Goal: Task Accomplishment & Management: Manage account settings

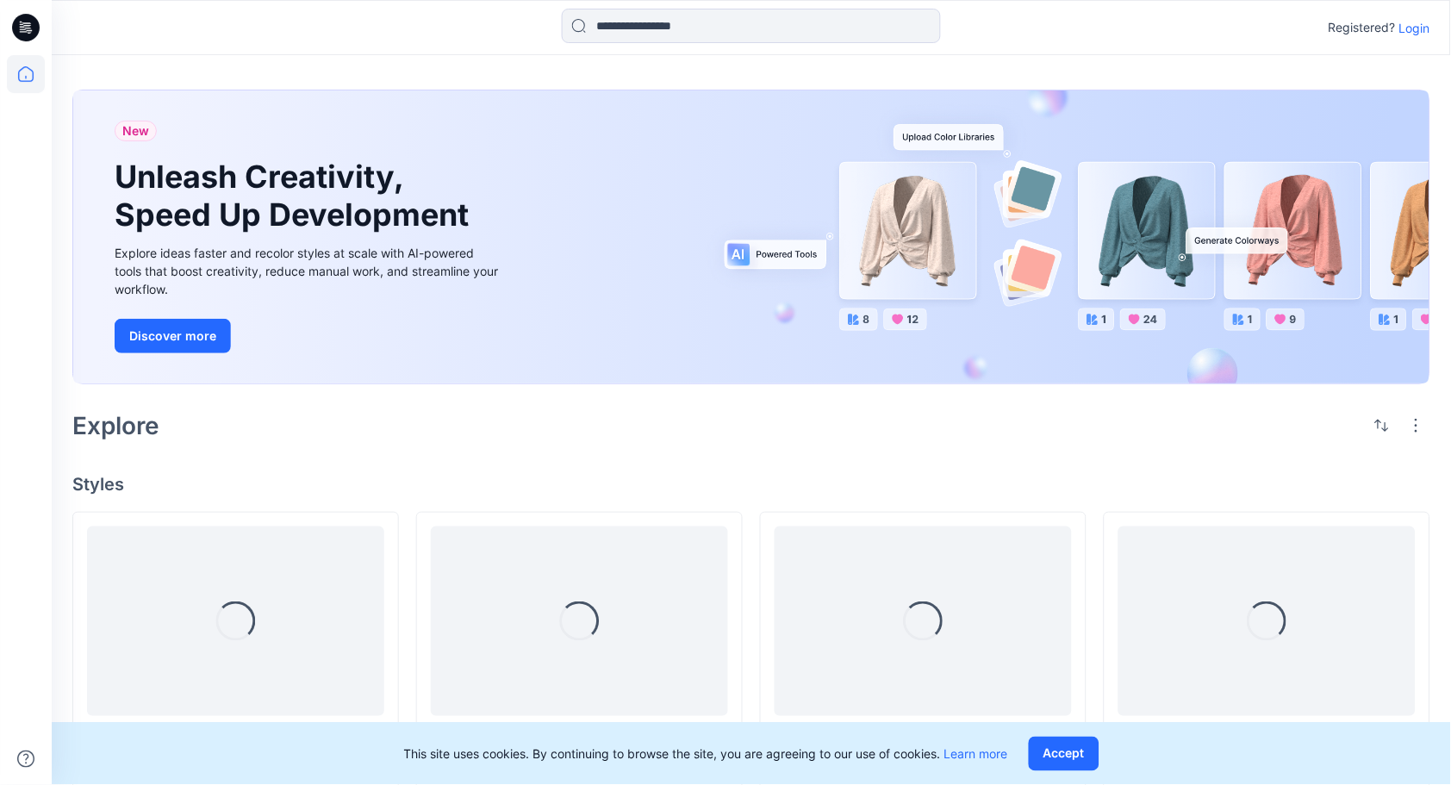
click at [1416, 28] on p "Login" at bounding box center [1414, 28] width 31 height 18
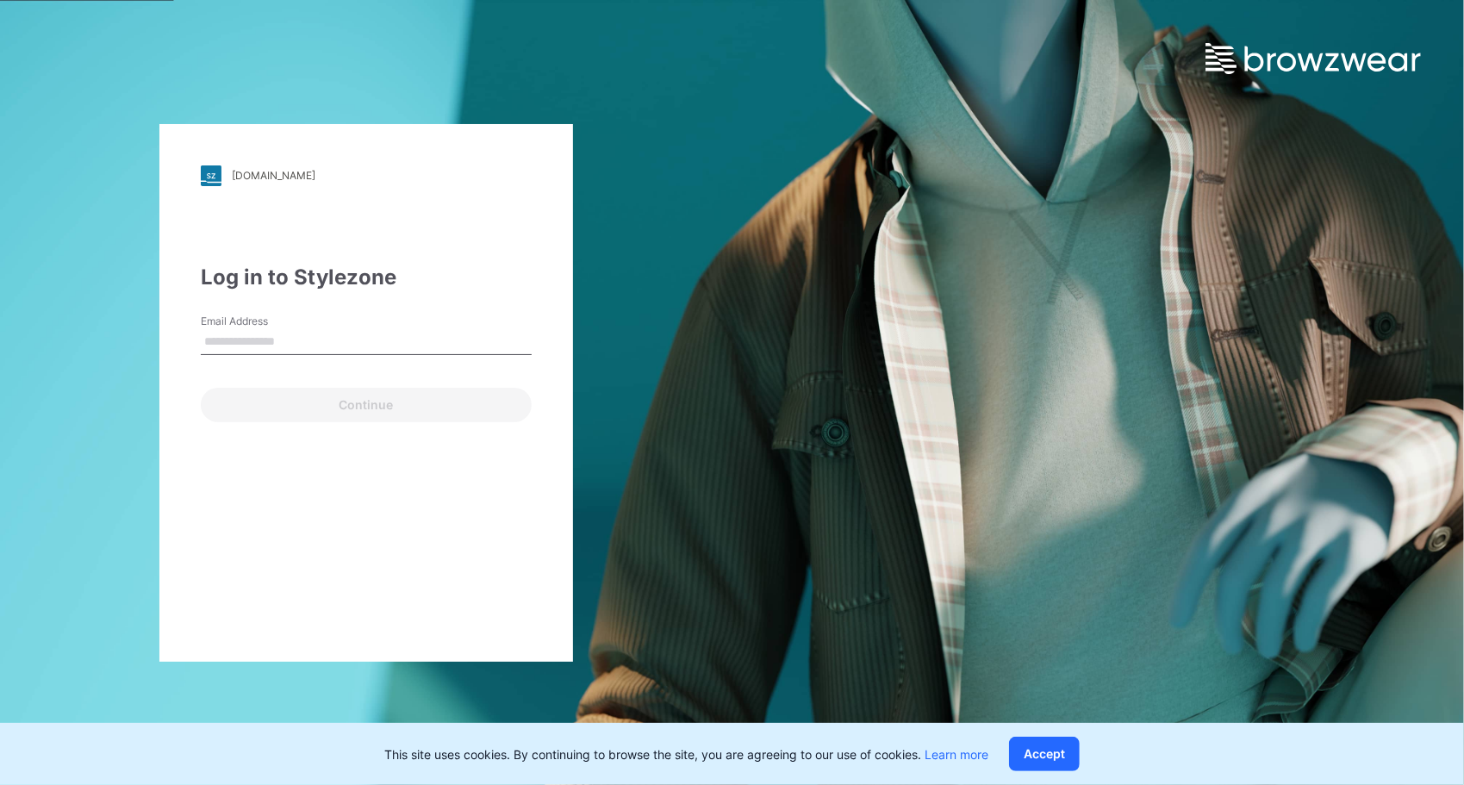
click at [286, 350] on input "Email Address" at bounding box center [366, 342] width 331 height 26
type input "**********"
click at [201, 388] on button "Continue" at bounding box center [366, 405] width 331 height 34
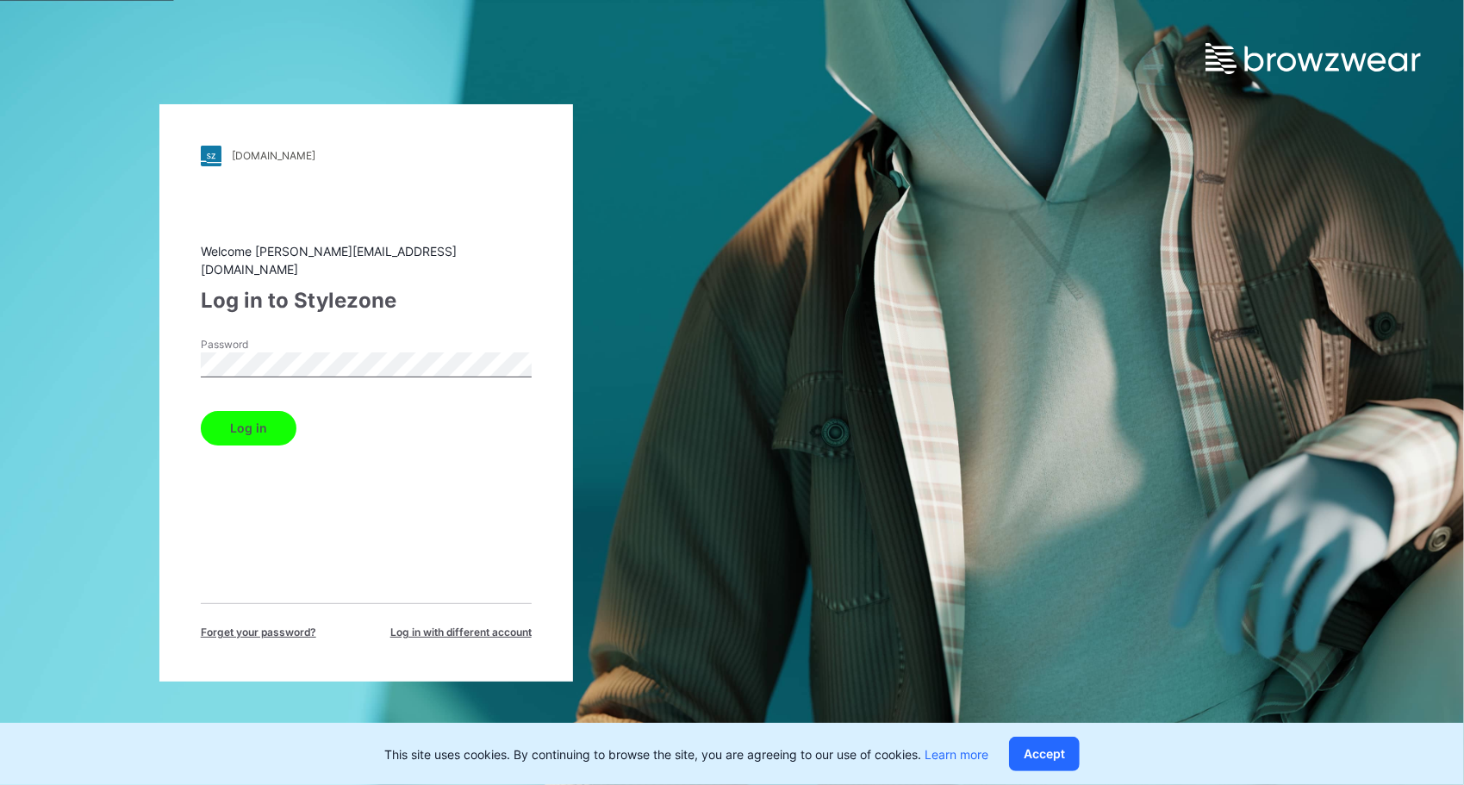
click at [246, 412] on button "Log in" at bounding box center [249, 428] width 96 height 34
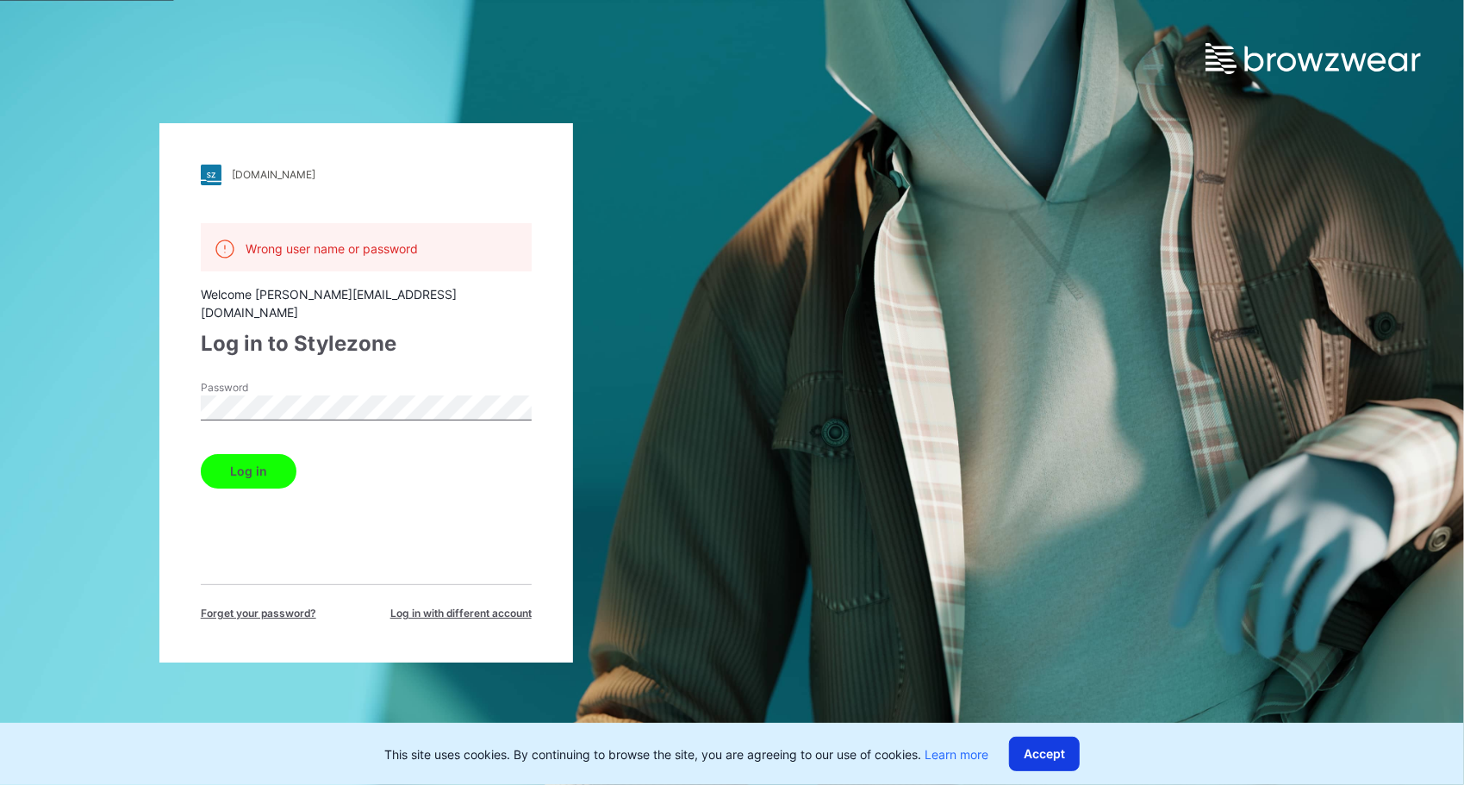
click at [1032, 755] on button "Accept" at bounding box center [1044, 754] width 71 height 34
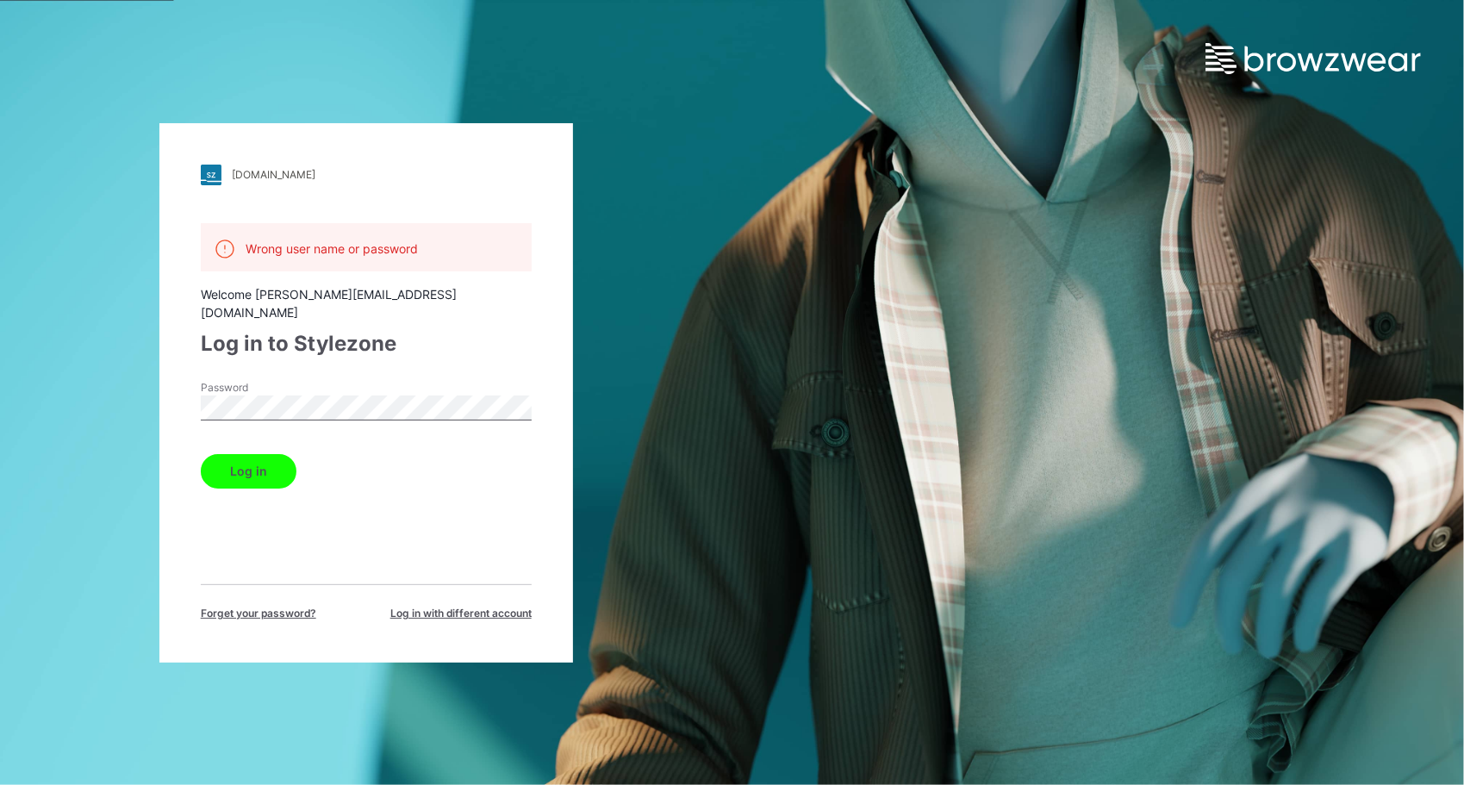
click at [201, 454] on button "Log in" at bounding box center [249, 471] width 96 height 34
click at [0, 360] on html "supertex.stylezone.com Loading... Wrong user name or password Welcome rex@super…" at bounding box center [732, 392] width 1464 height 785
click at [201, 454] on button "Log in" at bounding box center [249, 471] width 96 height 34
click at [1036, 233] on div "supertex.stylezone.com Loading... Wrong user name or password Welcome rex@super…" at bounding box center [732, 392] width 1464 height 785
click at [927, 214] on div "supertex.stylezone.com Loading... Wrong user name or password Welcome rex@super…" at bounding box center [732, 392] width 1464 height 785
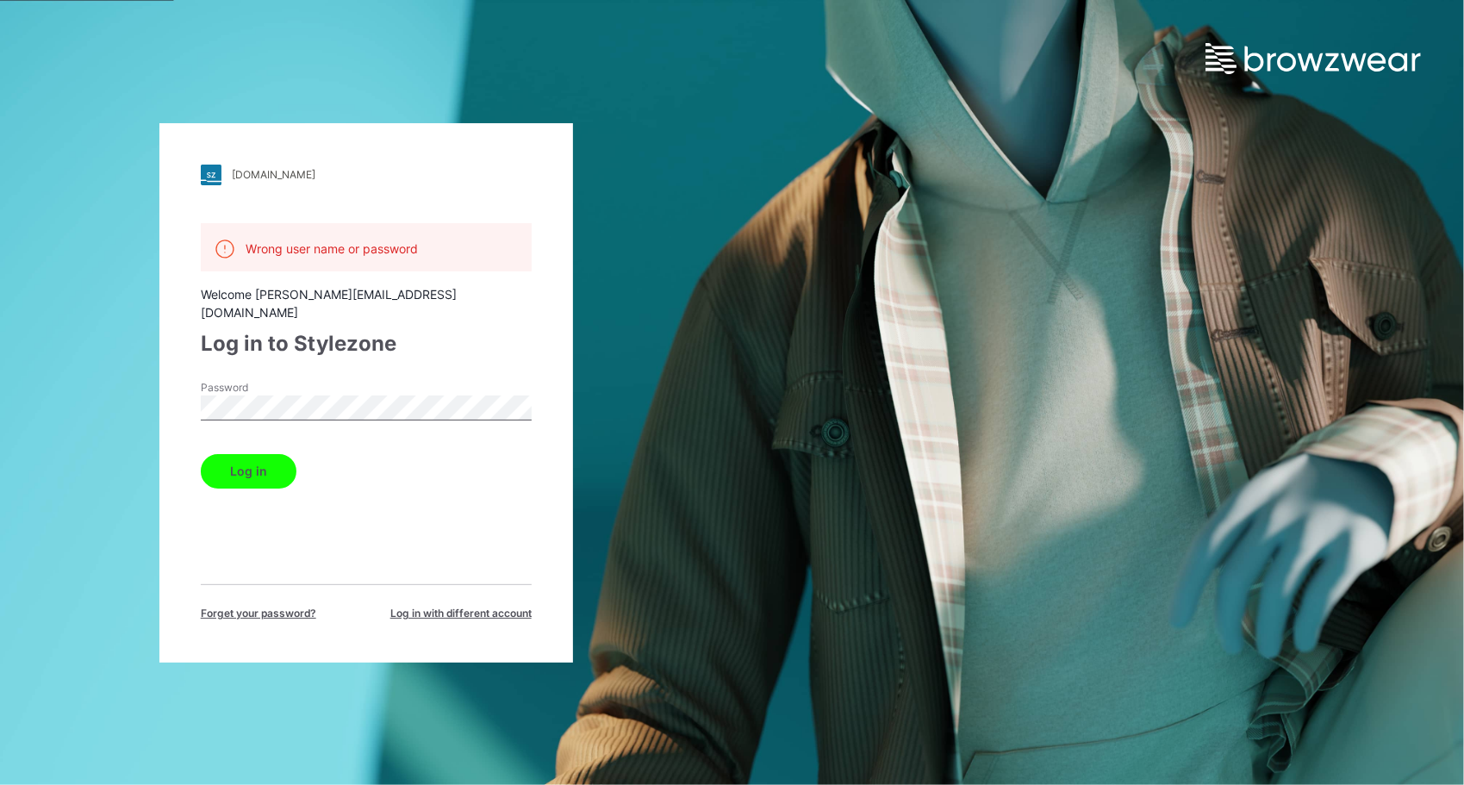
click at [201, 454] on button "Log in" at bounding box center [249, 471] width 96 height 34
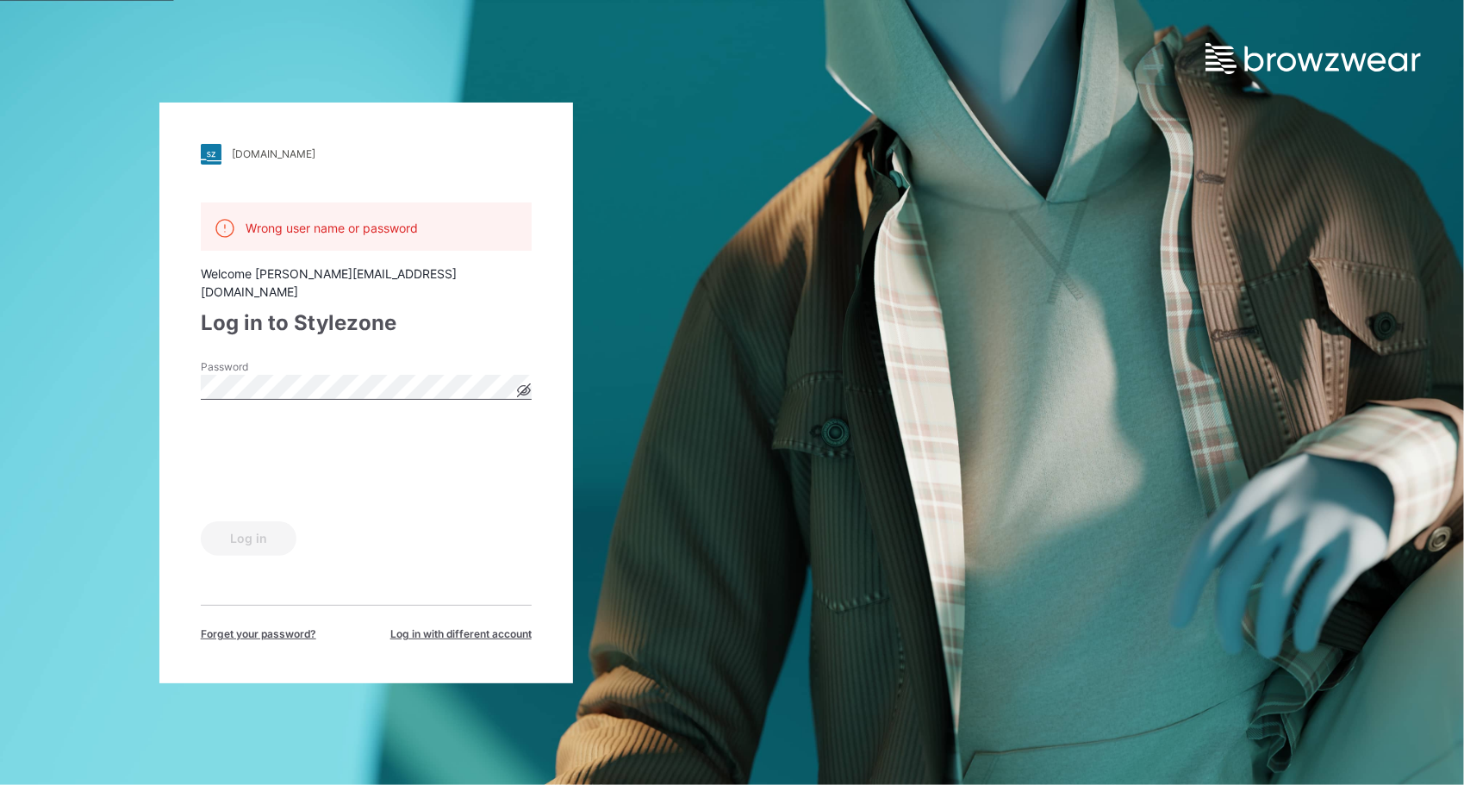
click at [534, 382] on div "supertex.stylezone.com Loading... Wrong user name or password Welcome rex@super…" at bounding box center [366, 393] width 414 height 581
click at [517, 388] on icon at bounding box center [524, 390] width 14 height 14
click at [527, 384] on icon at bounding box center [524, 390] width 14 height 14
click at [264, 534] on button "Log in" at bounding box center [249, 538] width 96 height 34
click at [922, 352] on div "**********" at bounding box center [732, 392] width 1464 height 785
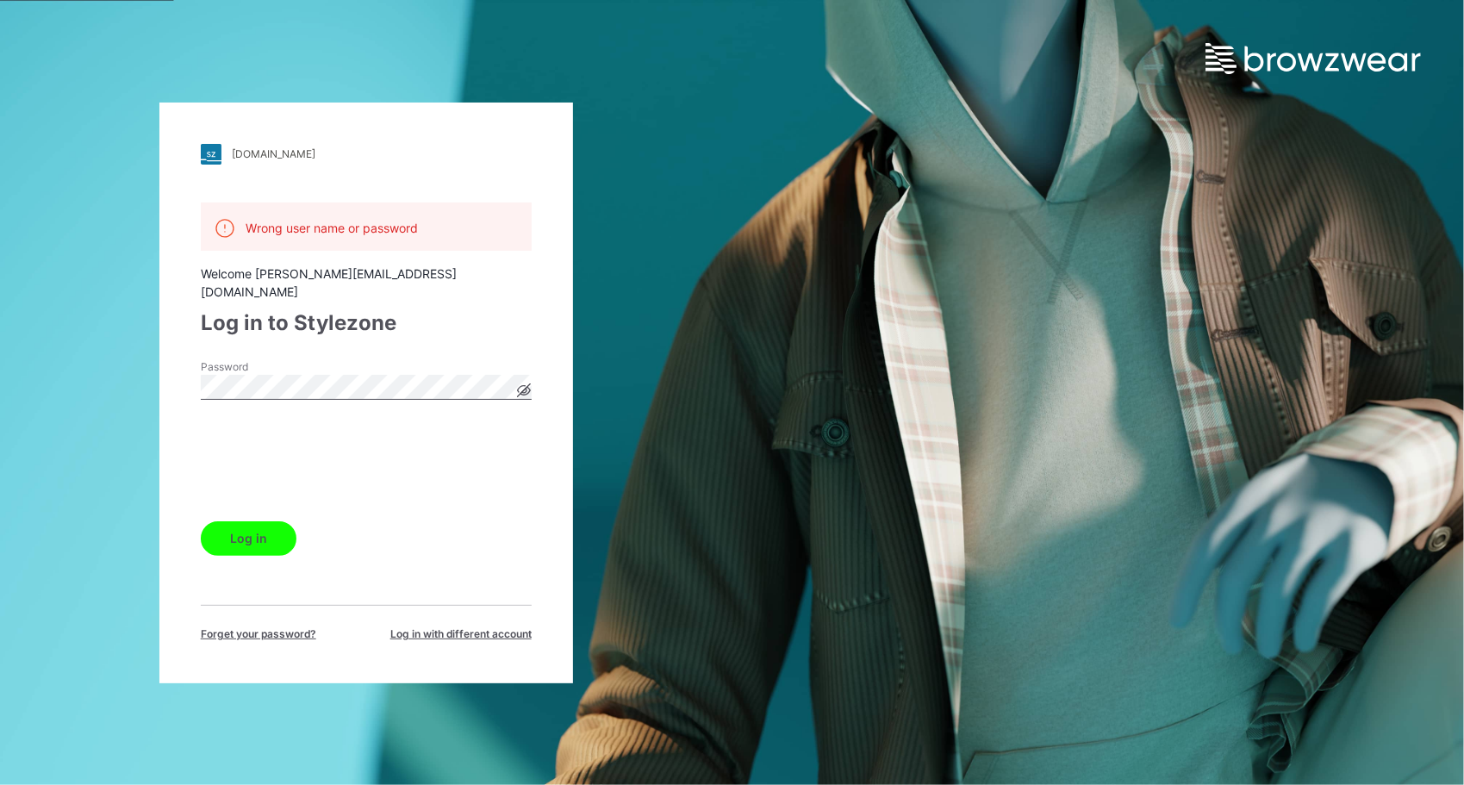
click at [519, 384] on icon at bounding box center [524, 390] width 14 height 14
click at [0, 353] on html "**********" at bounding box center [732, 392] width 1464 height 785
click at [244, 535] on button "Log in" at bounding box center [249, 538] width 96 height 34
click at [260, 631] on span "Forget your password?" at bounding box center [258, 634] width 115 height 16
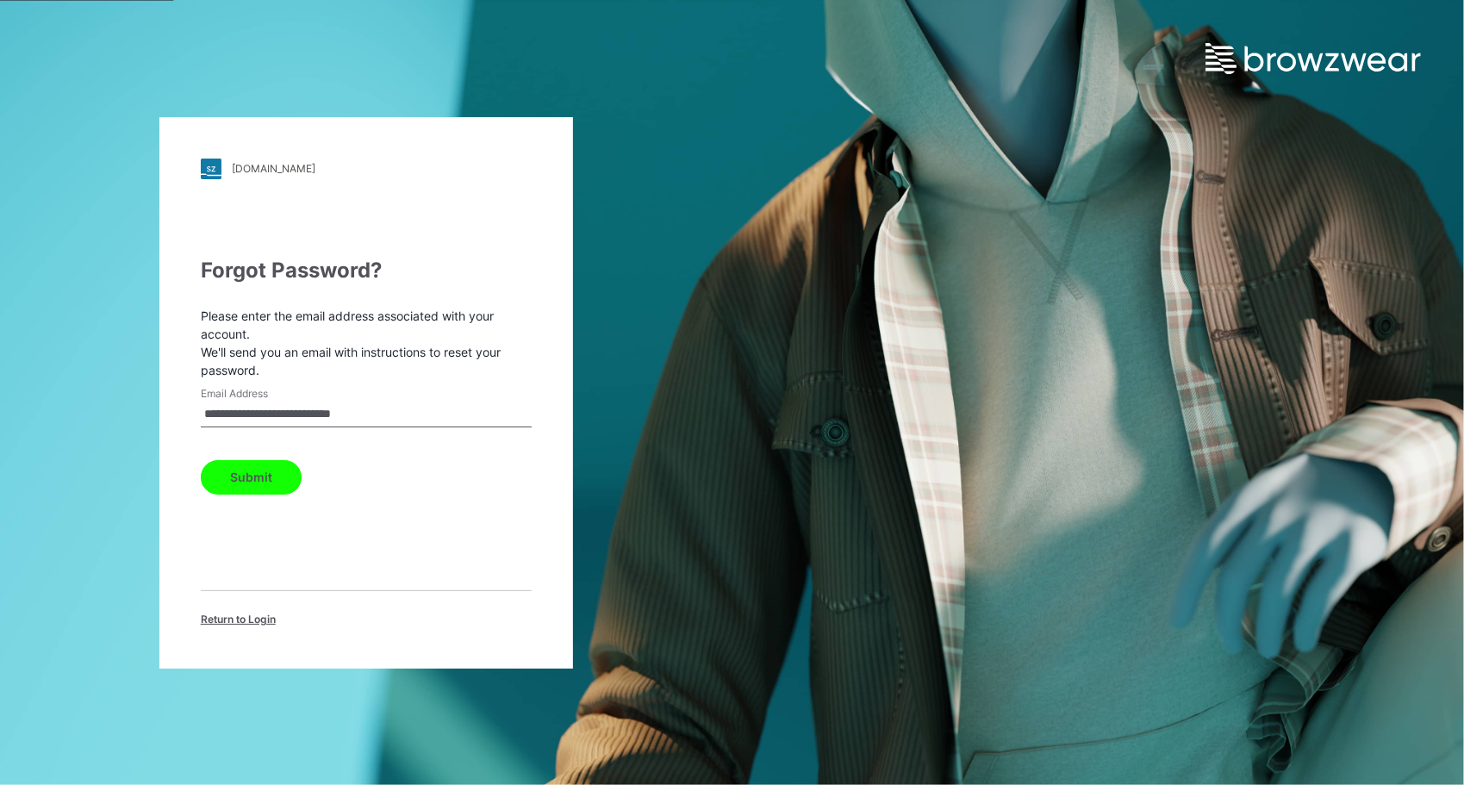
click at [263, 476] on button "Submit" at bounding box center [251, 477] width 101 height 34
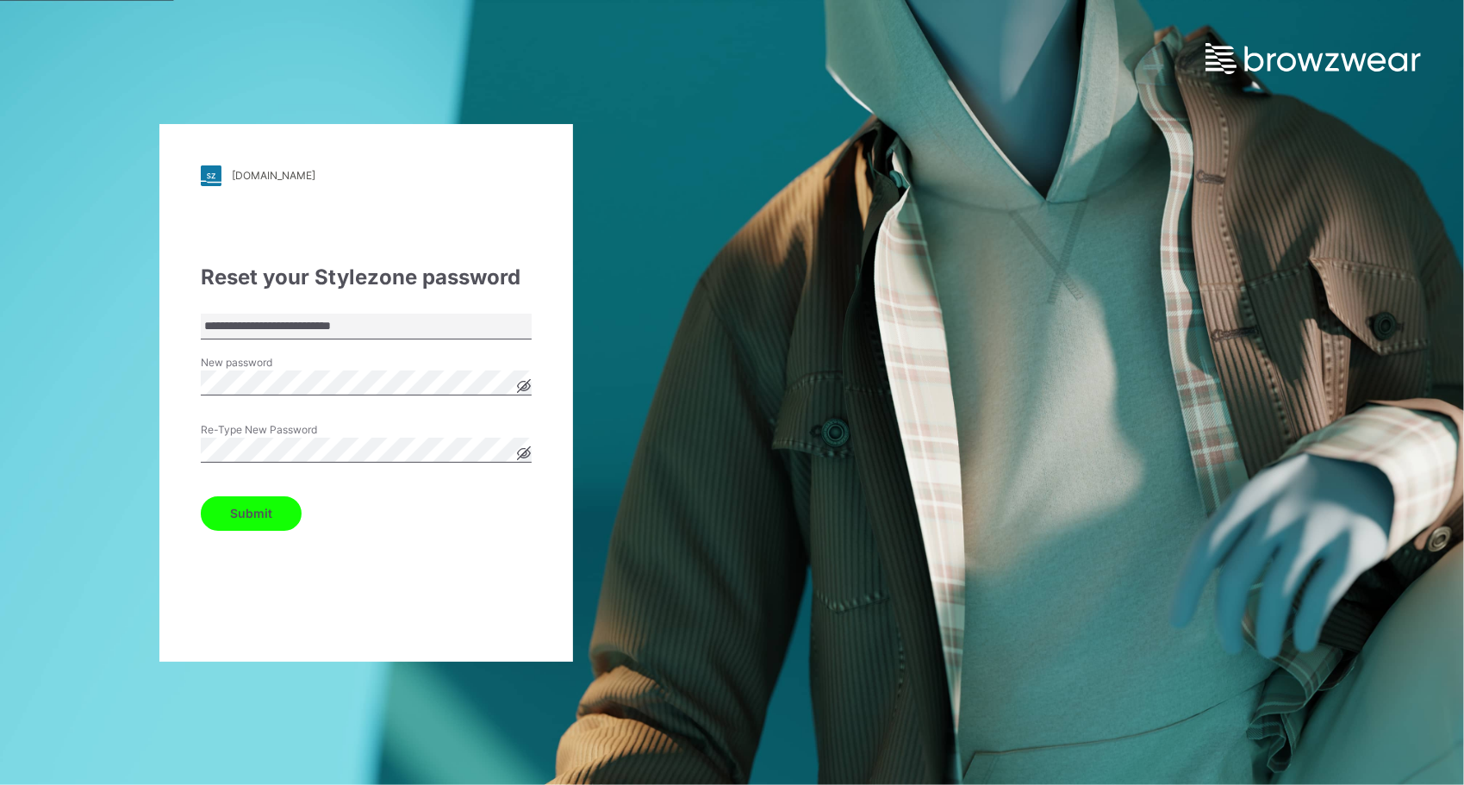
click at [260, 513] on button "Submit" at bounding box center [251, 513] width 101 height 34
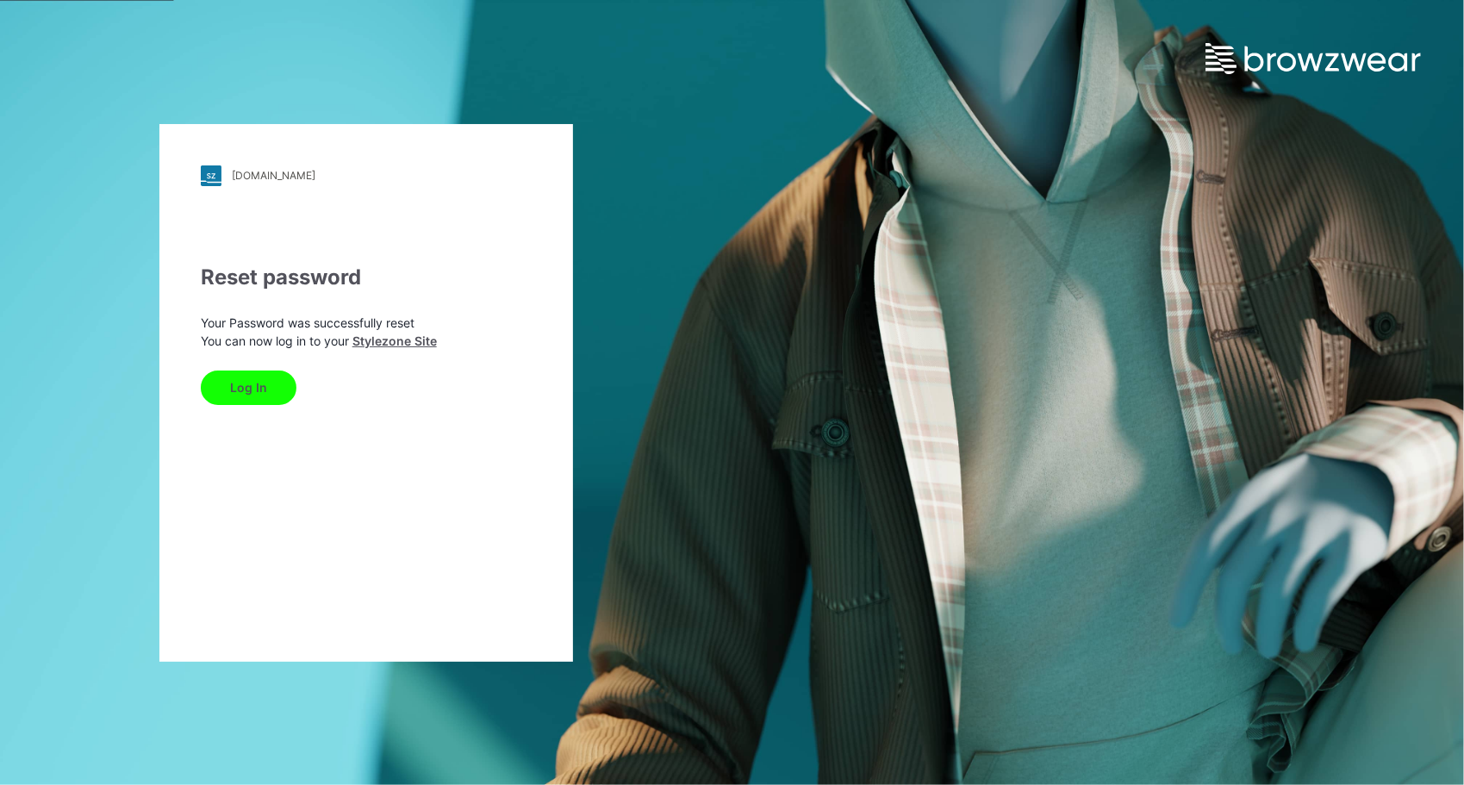
click at [274, 394] on button "Log In" at bounding box center [249, 387] width 96 height 34
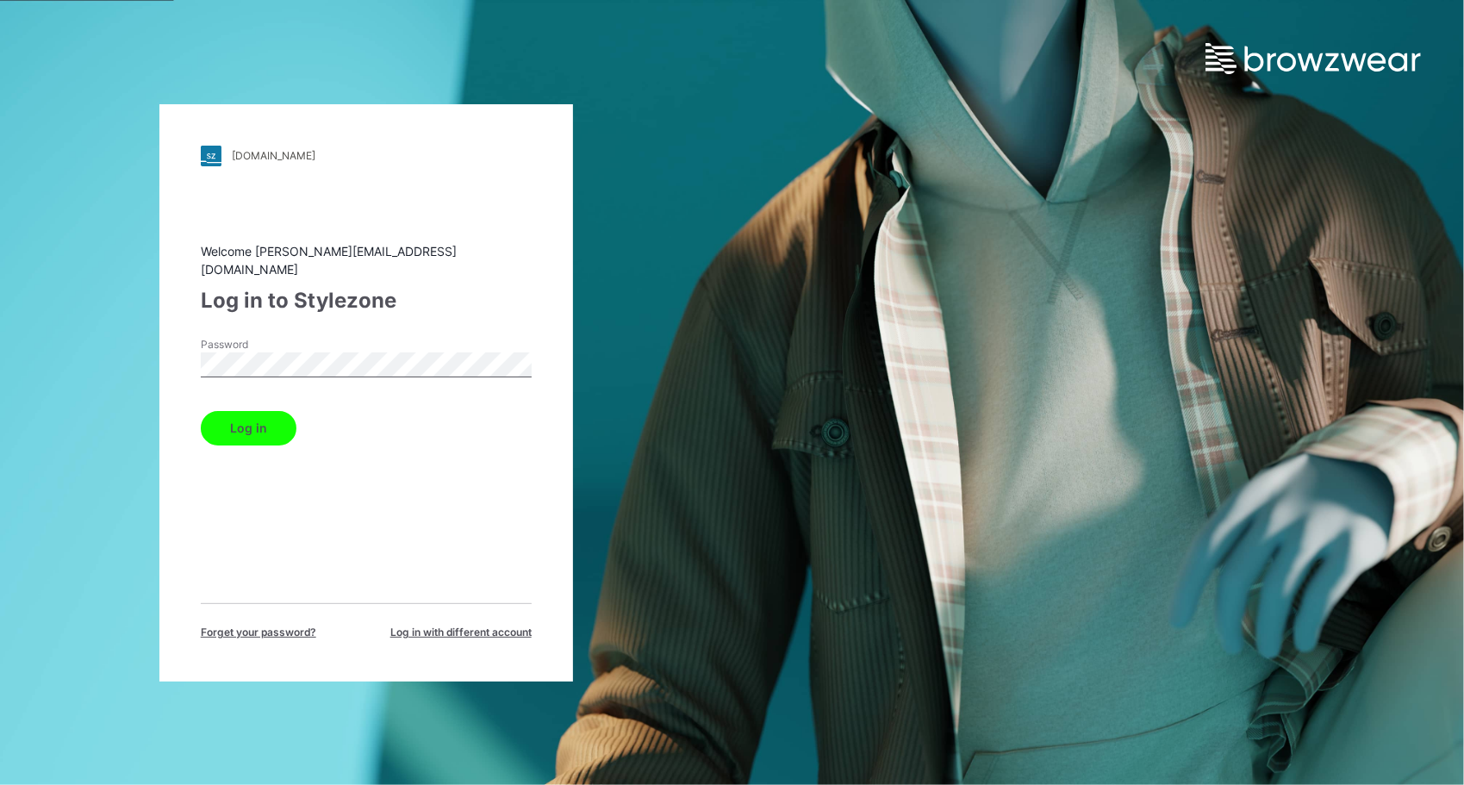
click at [222, 422] on button "Log in" at bounding box center [249, 428] width 96 height 34
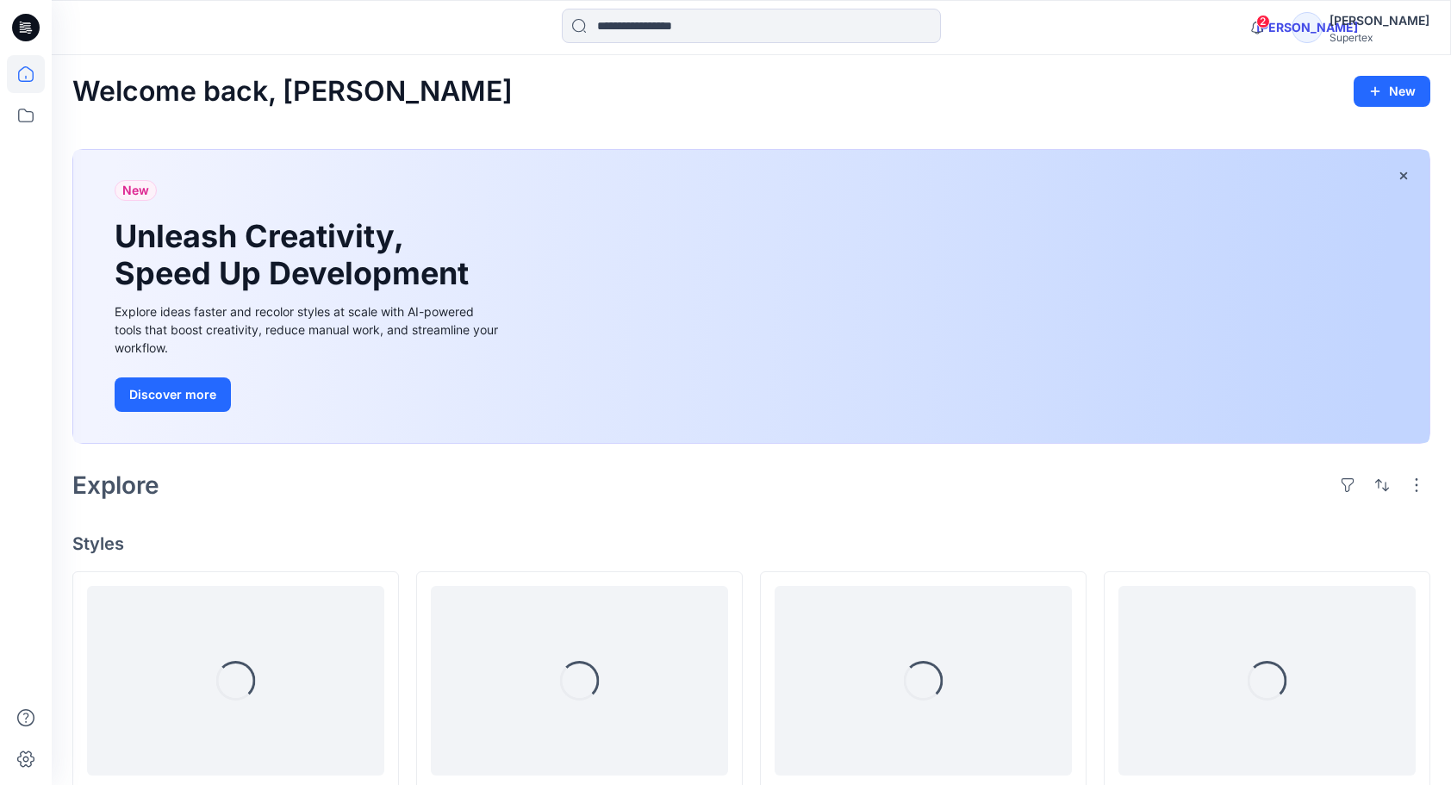
click at [534, 112] on div "Welcome back, [PERSON_NAME] New New Unleash Creativity, Speed Up Development Ex…" at bounding box center [751, 788] width 1399 height 1466
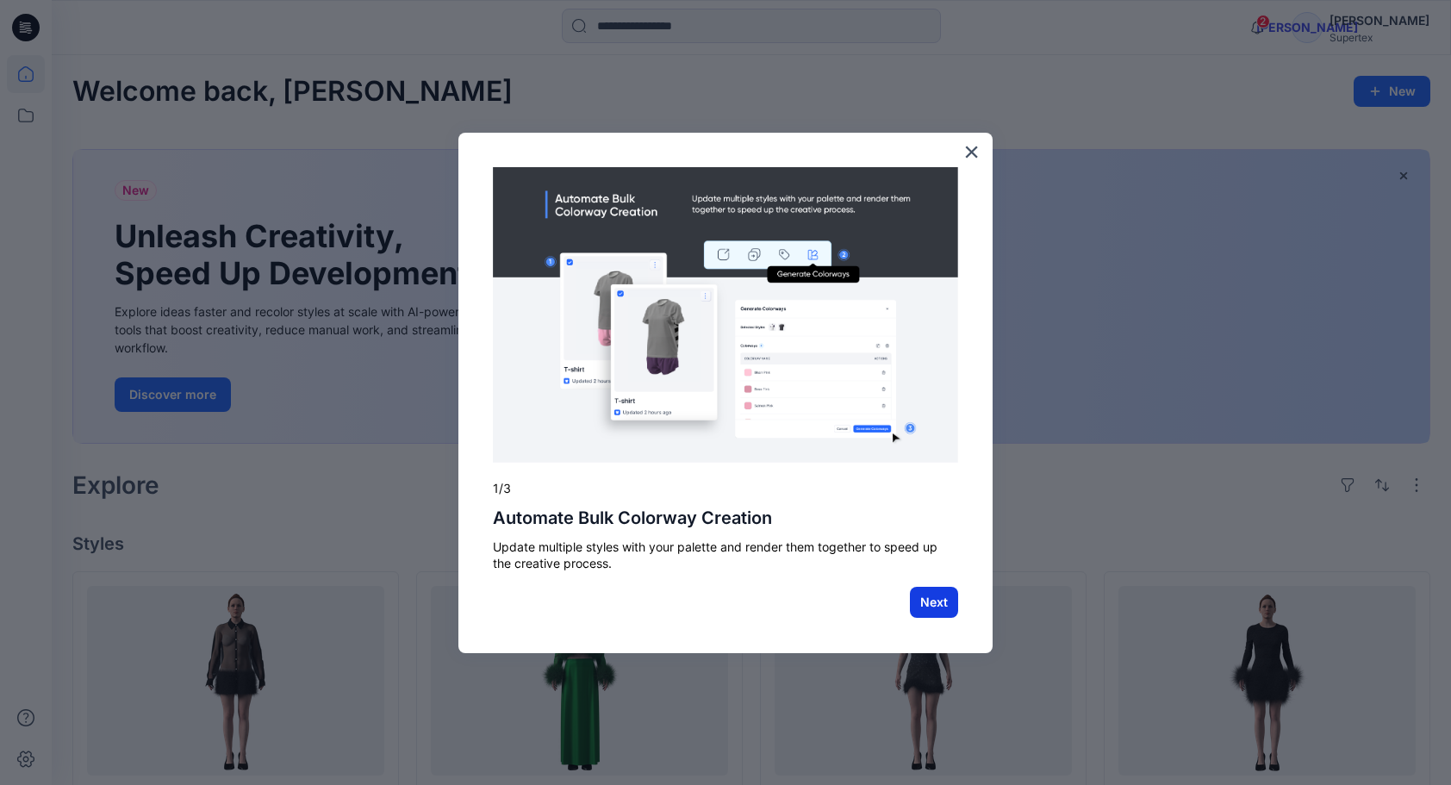
click at [931, 602] on button "Next" at bounding box center [934, 602] width 48 height 31
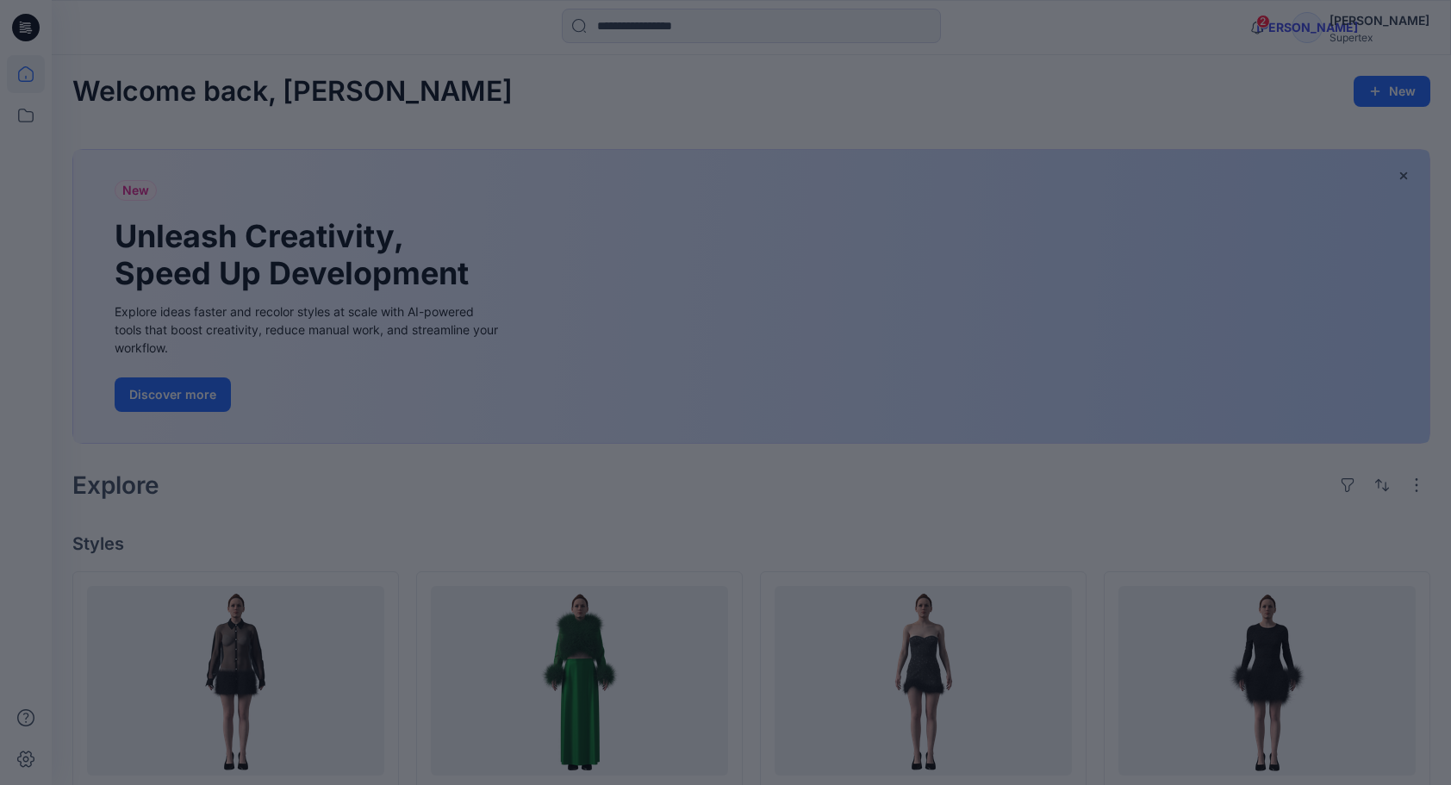
click at [832, 484] on div at bounding box center [725, 392] width 1451 height 785
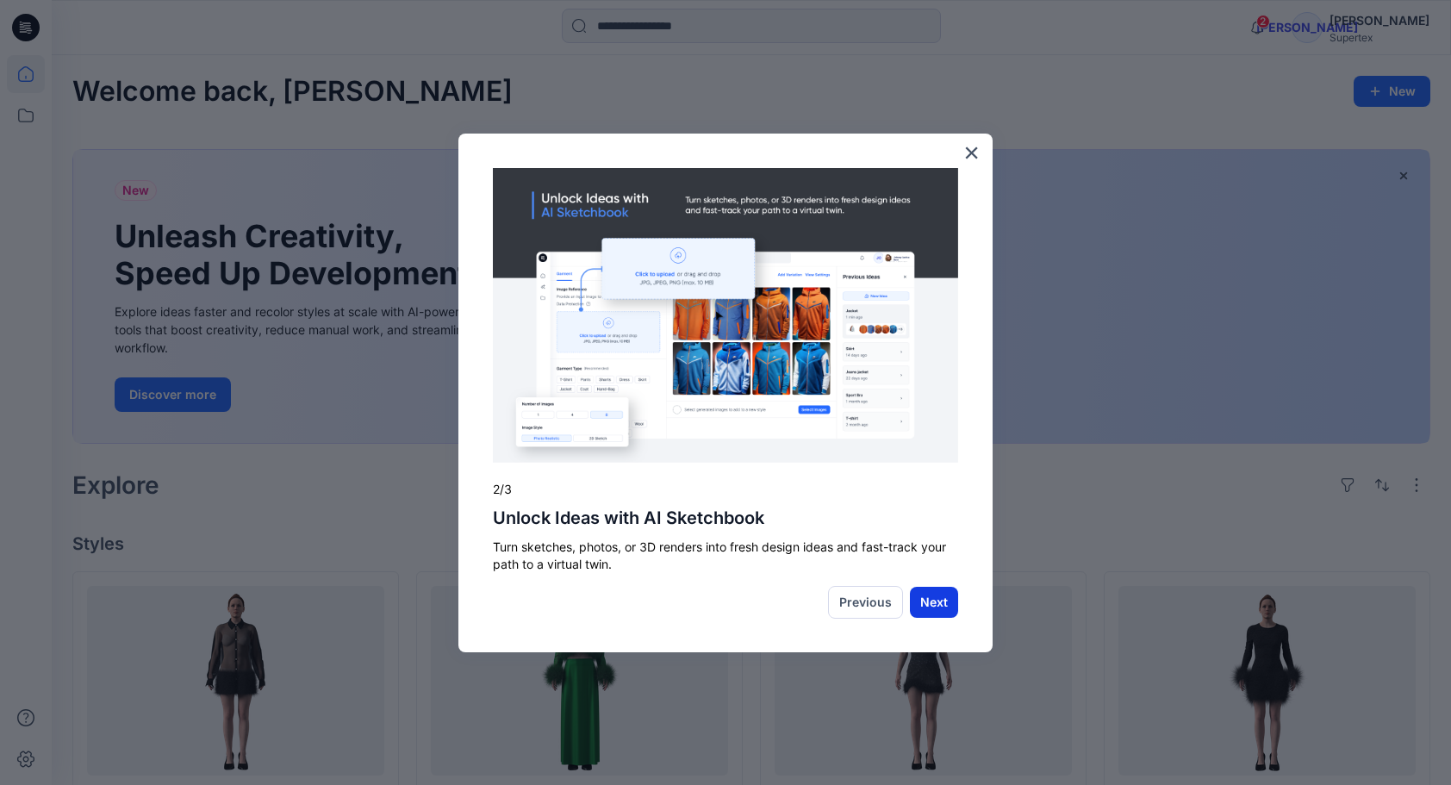
click at [927, 607] on button "Next" at bounding box center [934, 602] width 48 height 31
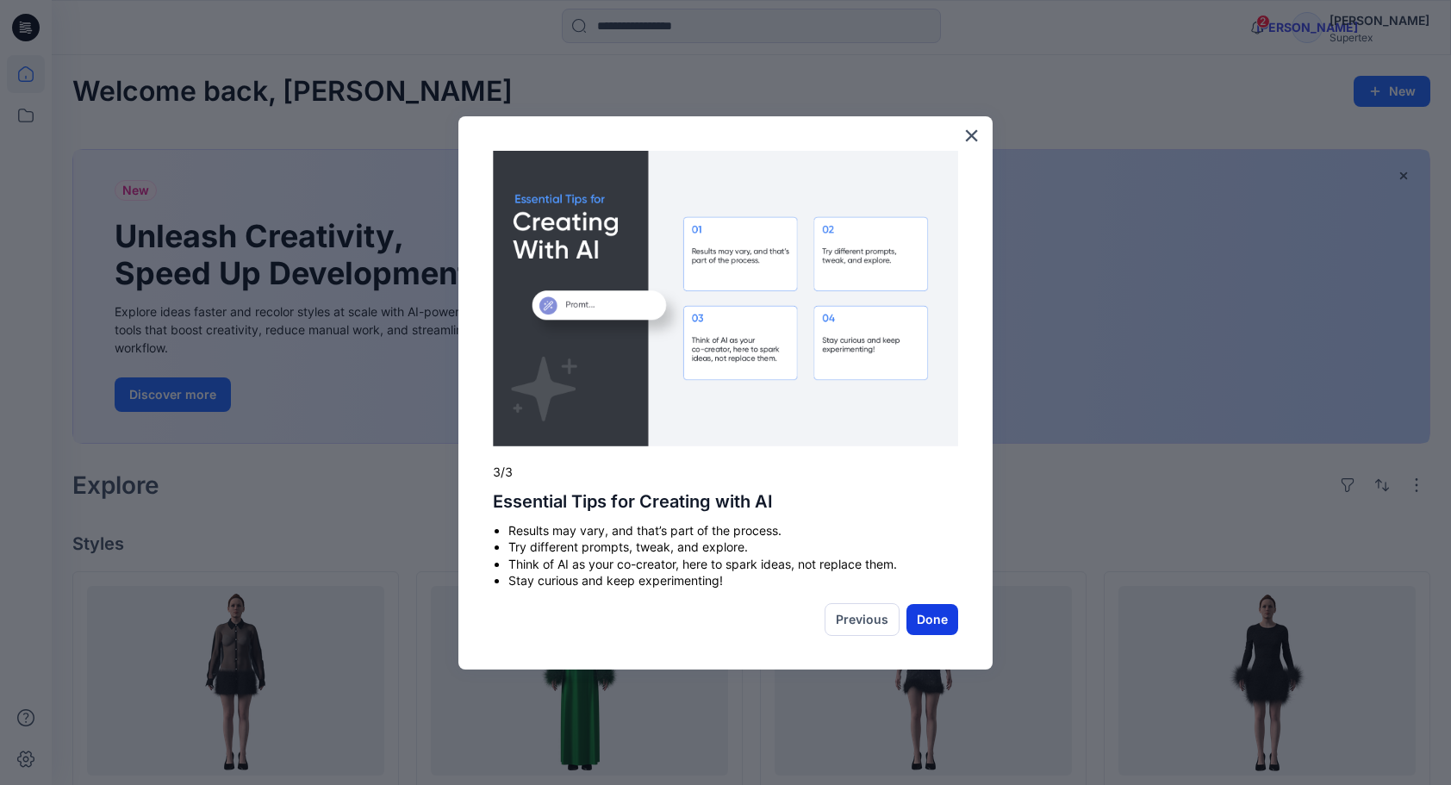
click at [924, 617] on button "Done" at bounding box center [932, 619] width 52 height 31
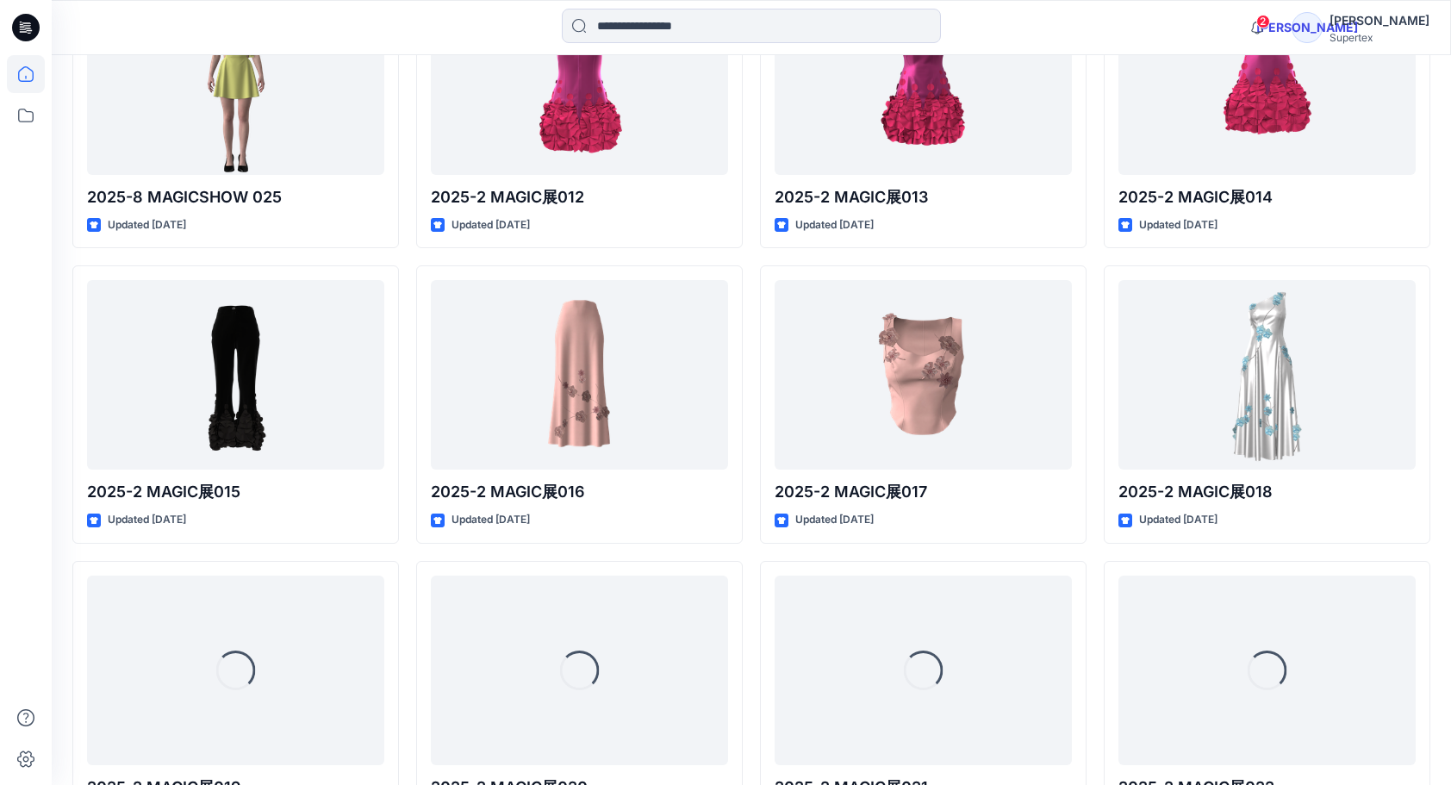
scroll to position [2501, 0]
